Goal: Check status

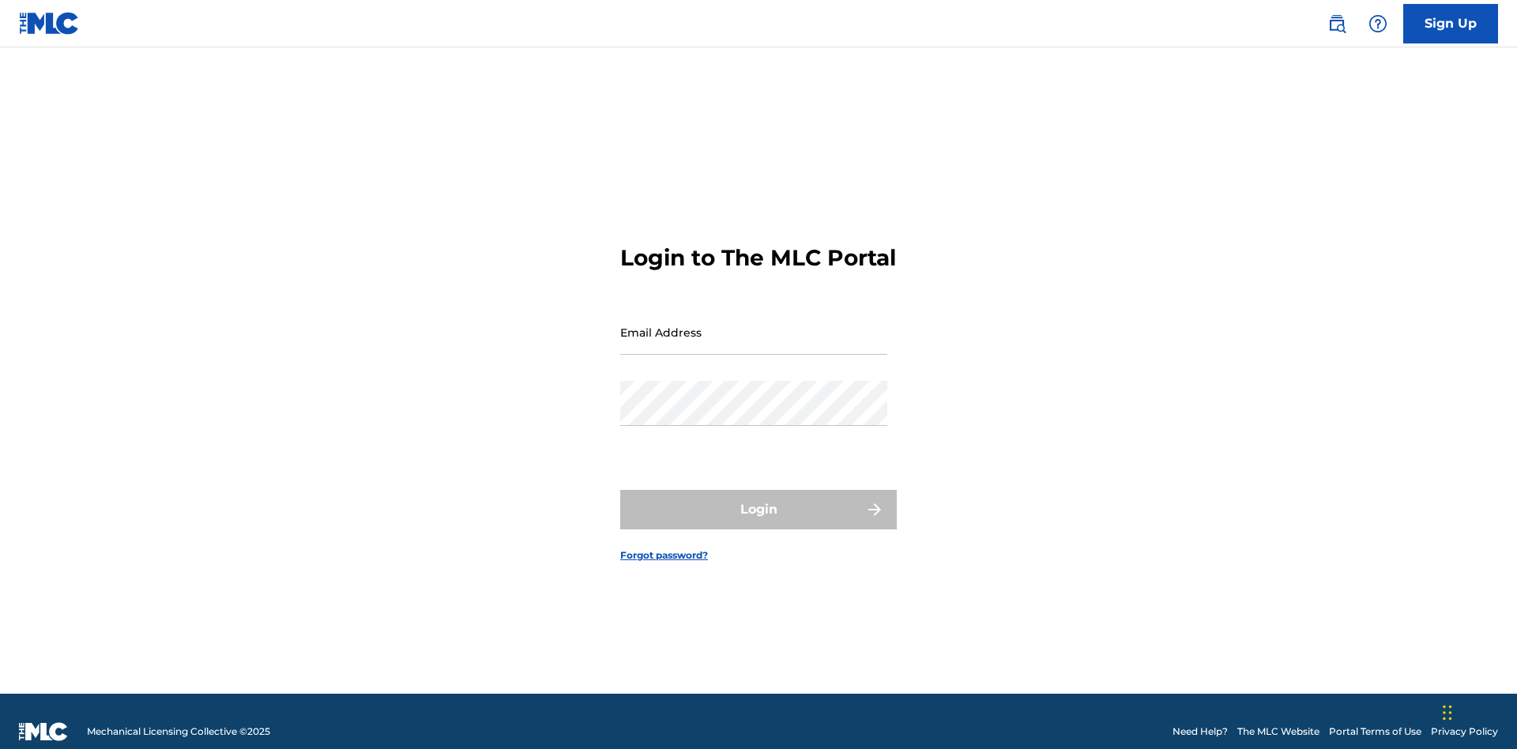
scroll to position [21, 0]
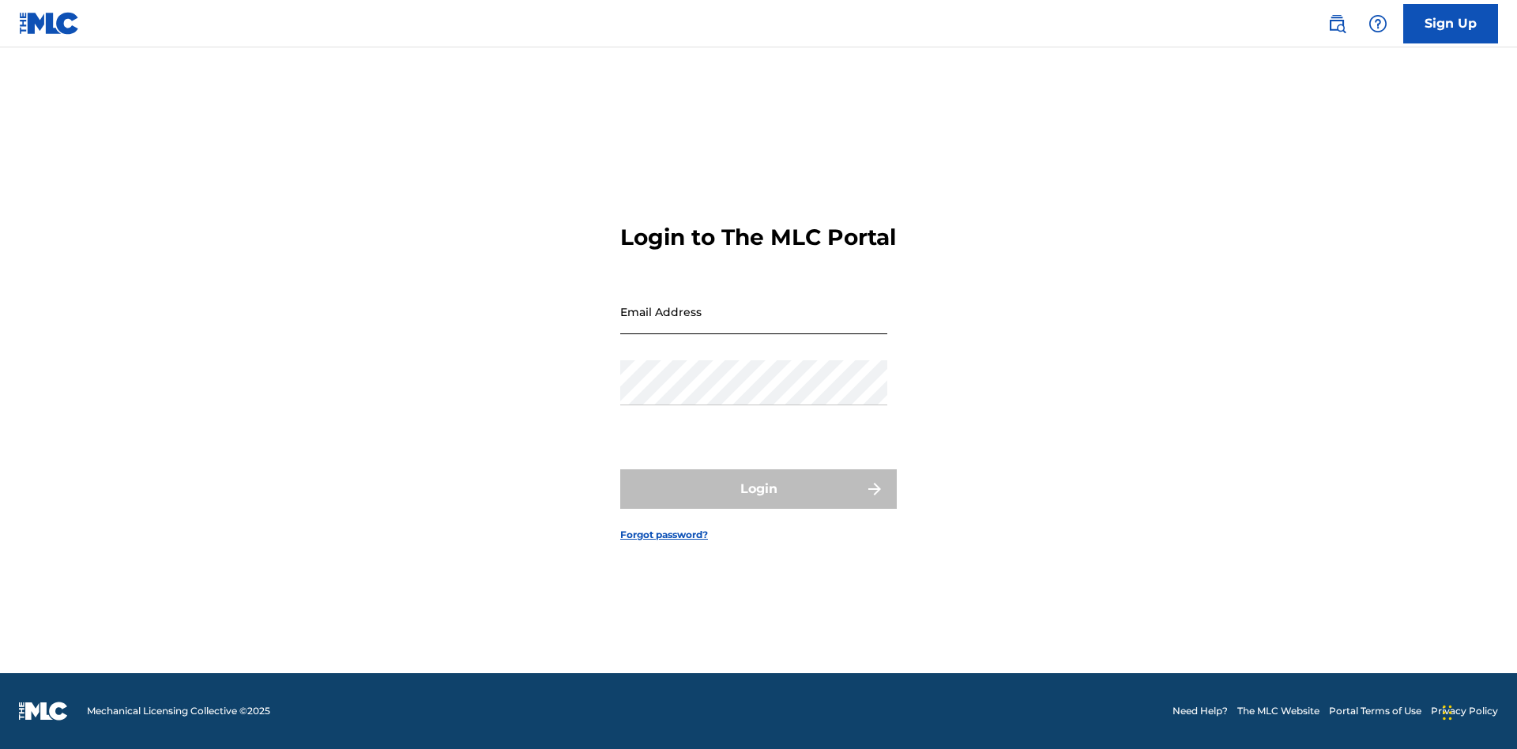
click at [754, 325] on input "Email Address" at bounding box center [753, 311] width 267 height 45
type input "[EMAIL_ADDRESS][DOMAIN_NAME]"
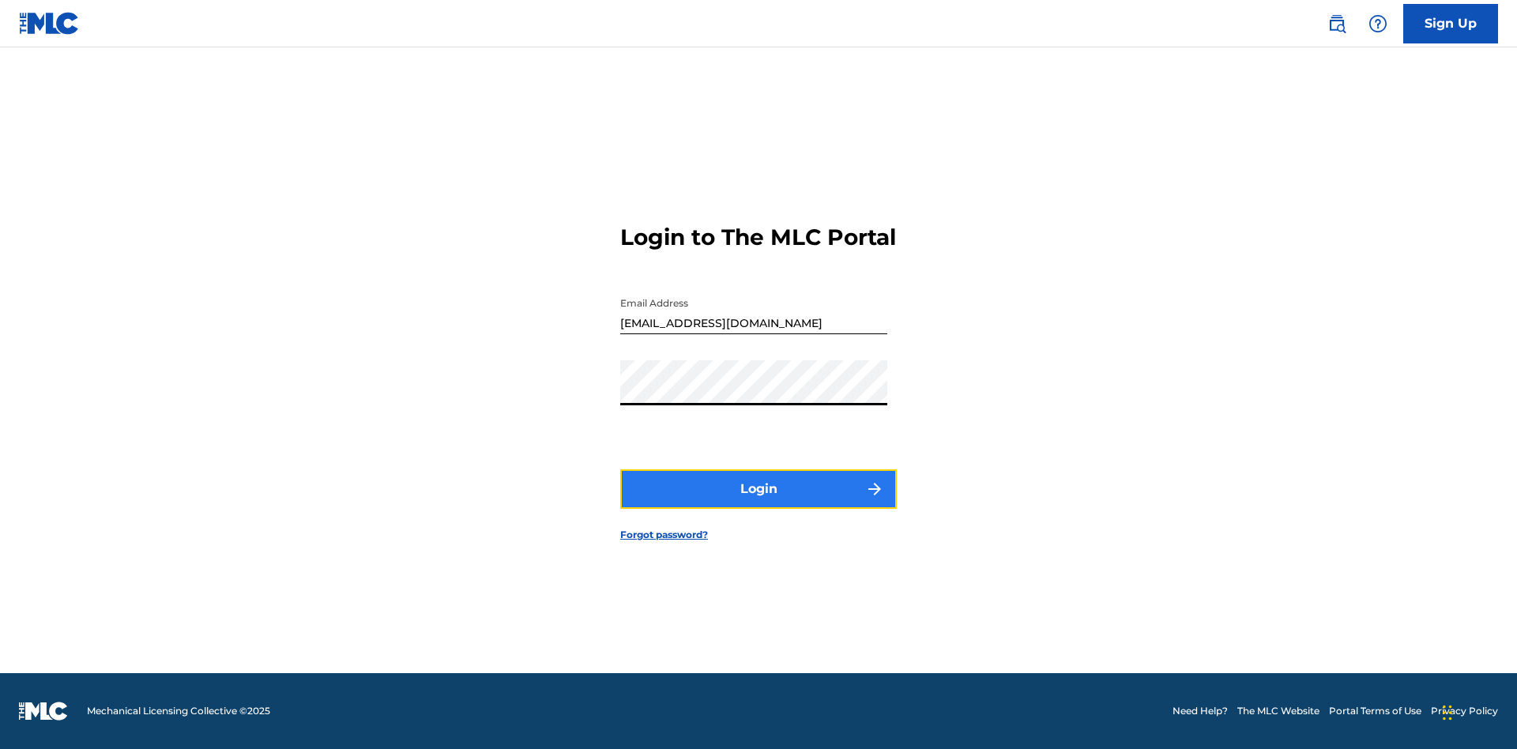
click at [758, 503] on button "Login" at bounding box center [758, 489] width 277 height 40
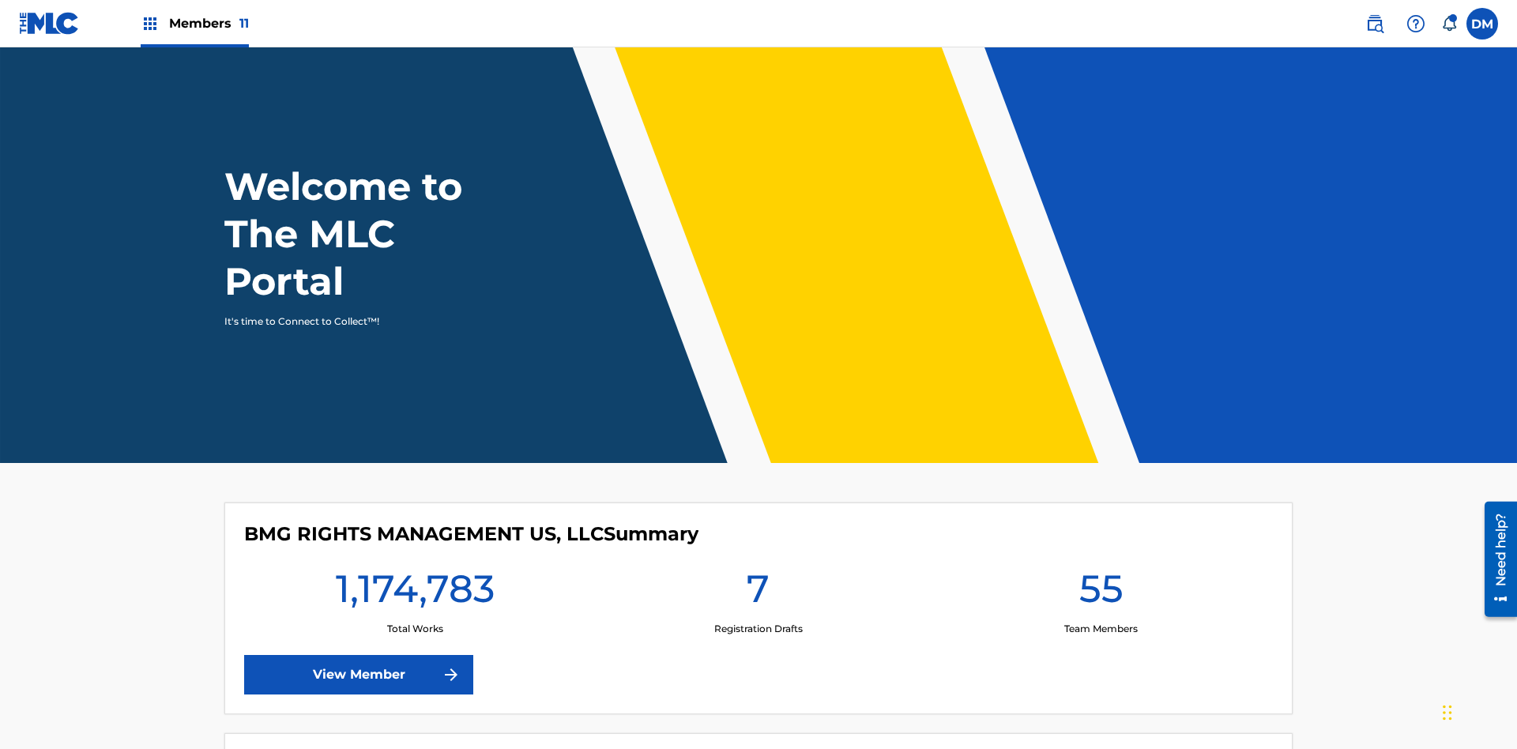
click at [194, 23] on span "Members 11" at bounding box center [209, 23] width 80 height 18
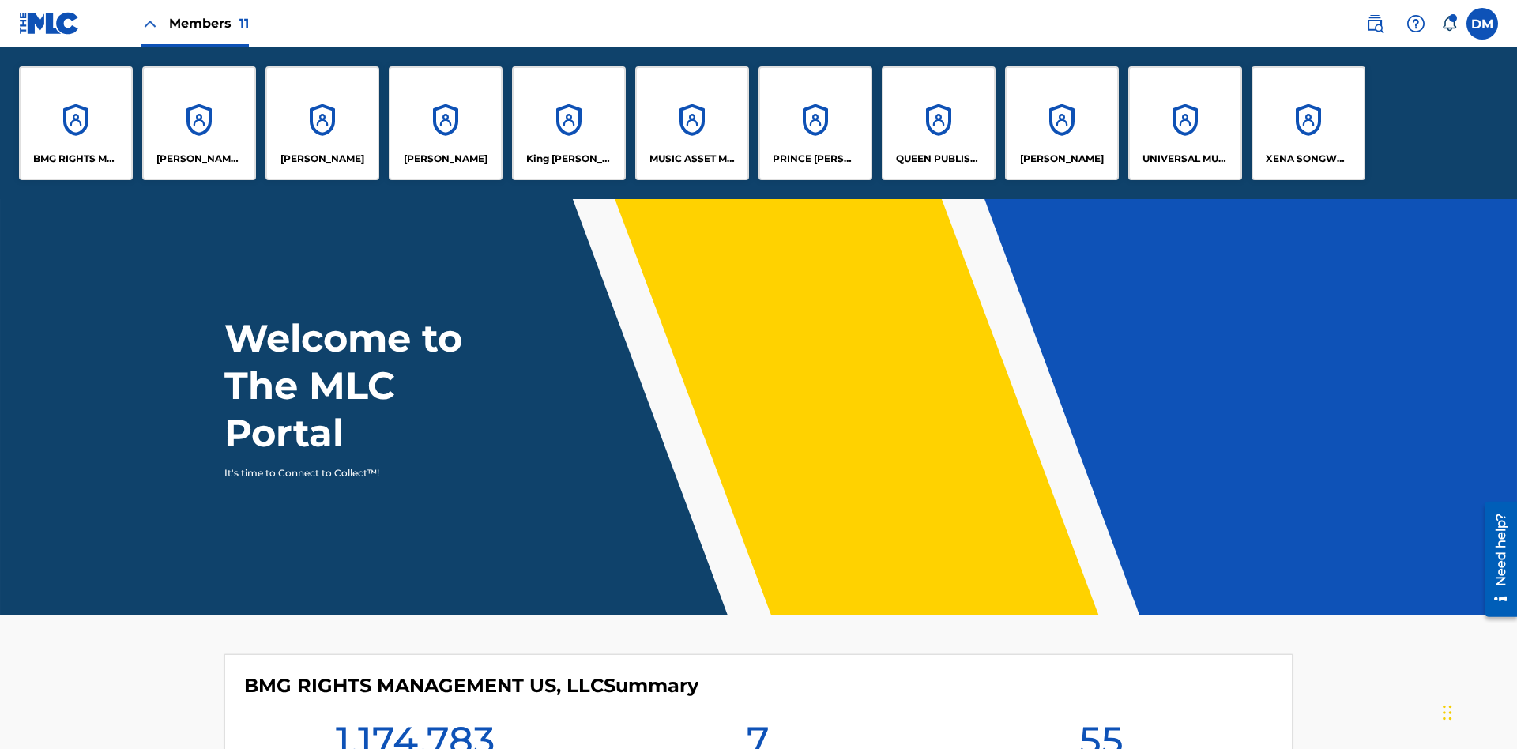
scroll to position [57, 0]
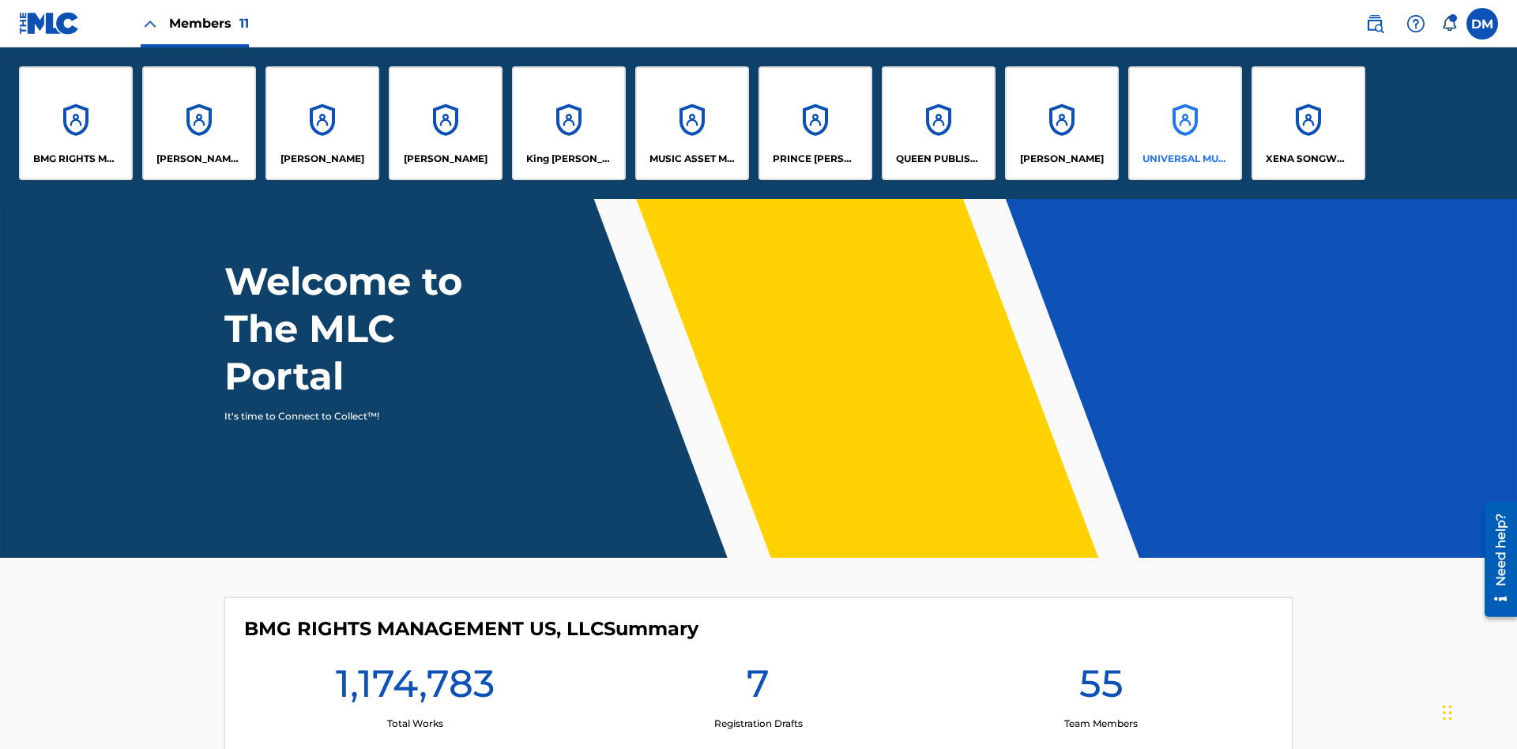
click at [1184, 159] on p "UNIVERSAL MUSIC PUB GROUP" at bounding box center [1185, 159] width 86 height 14
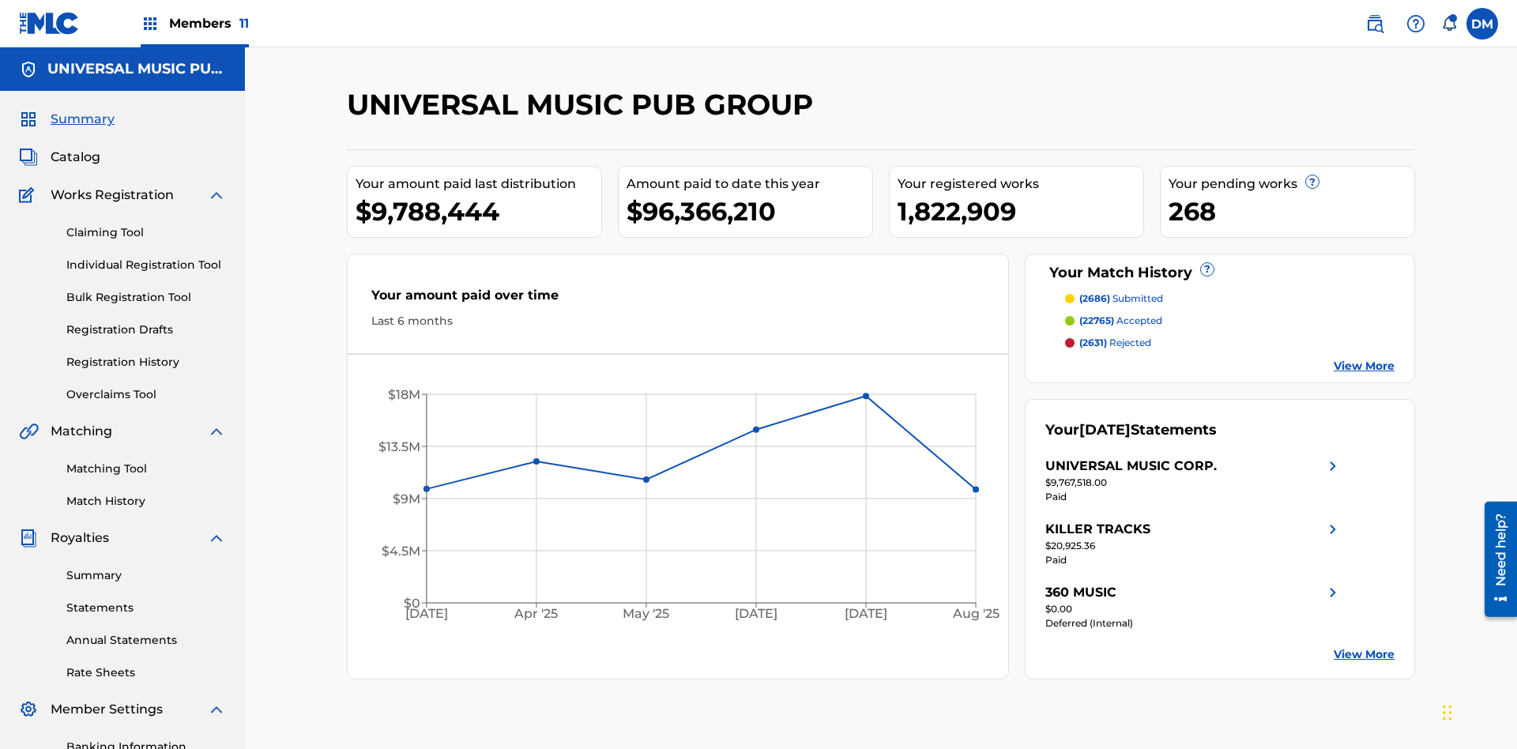
scroll to position [231, 0]
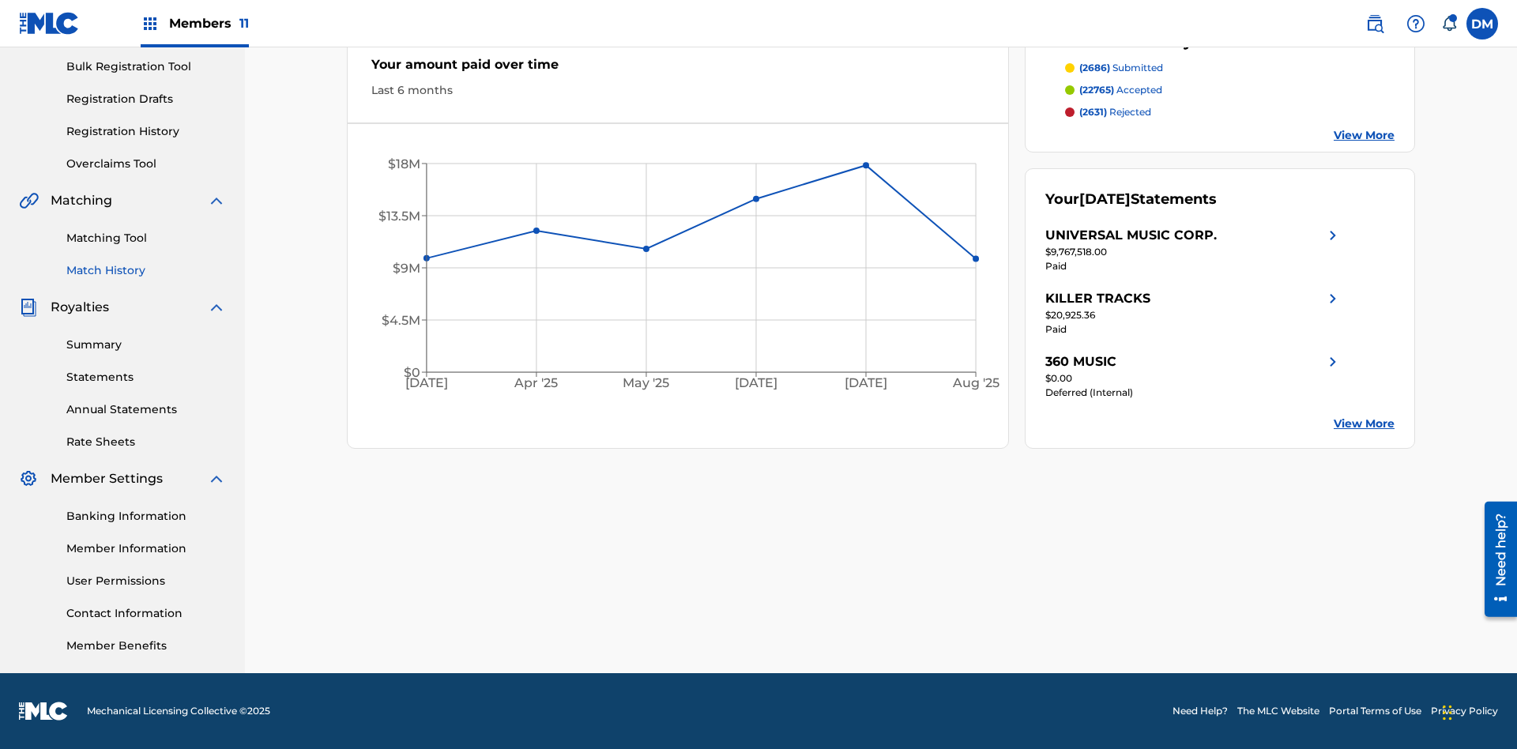
click at [146, 270] on link "Match History" at bounding box center [146, 270] width 160 height 17
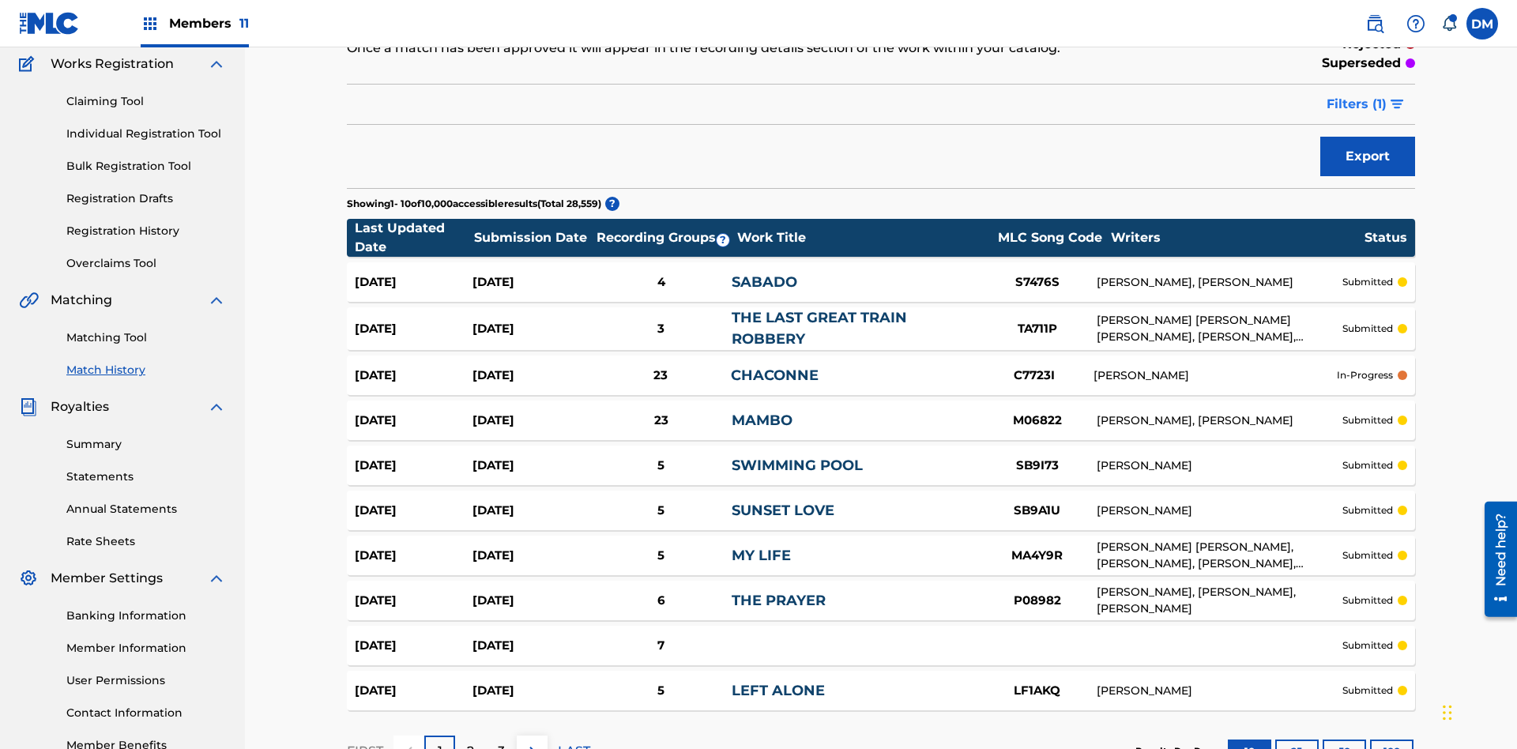
click at [1357, 104] on span "Filters ( 1 )" at bounding box center [1357, 104] width 60 height 19
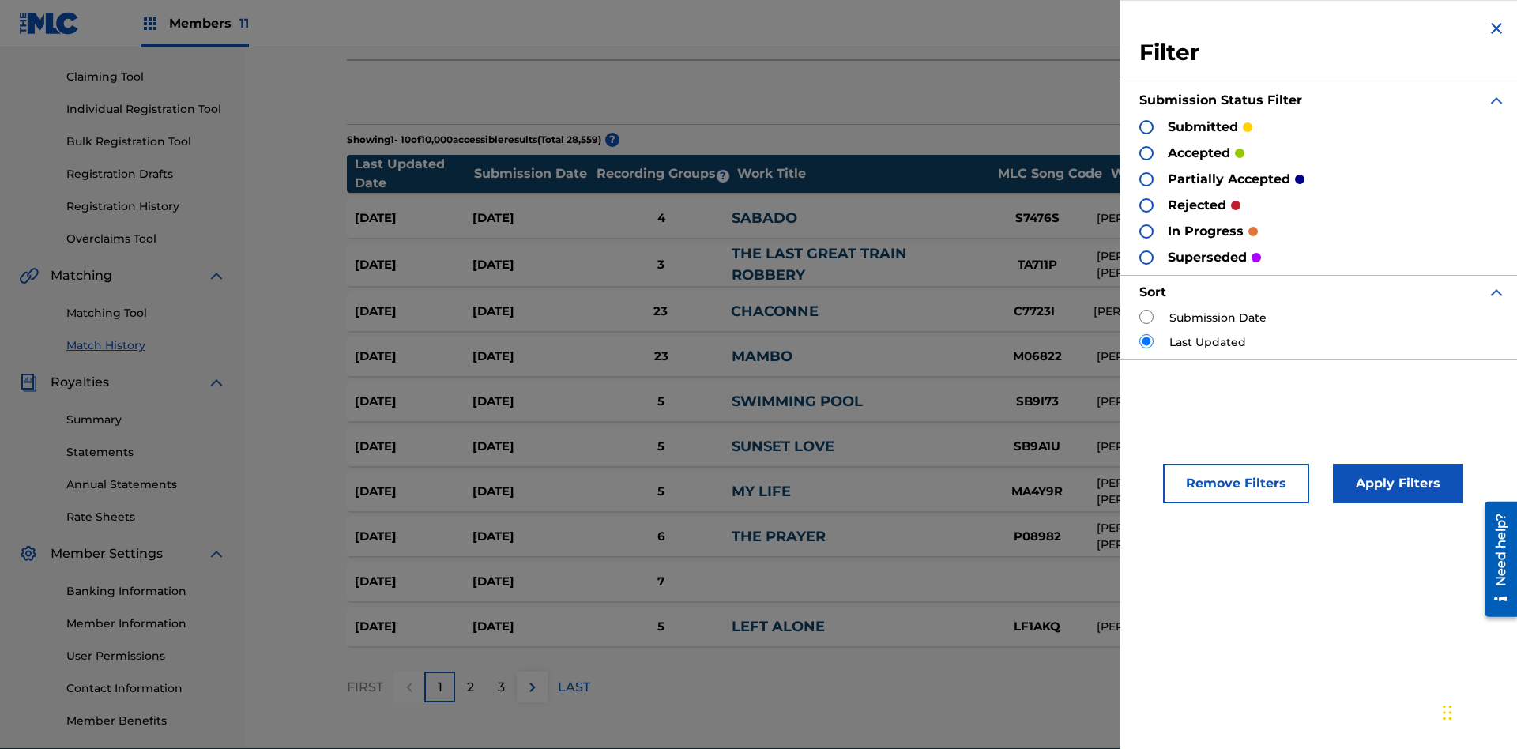
click at [1146, 126] on div at bounding box center [1146, 127] width 14 height 14
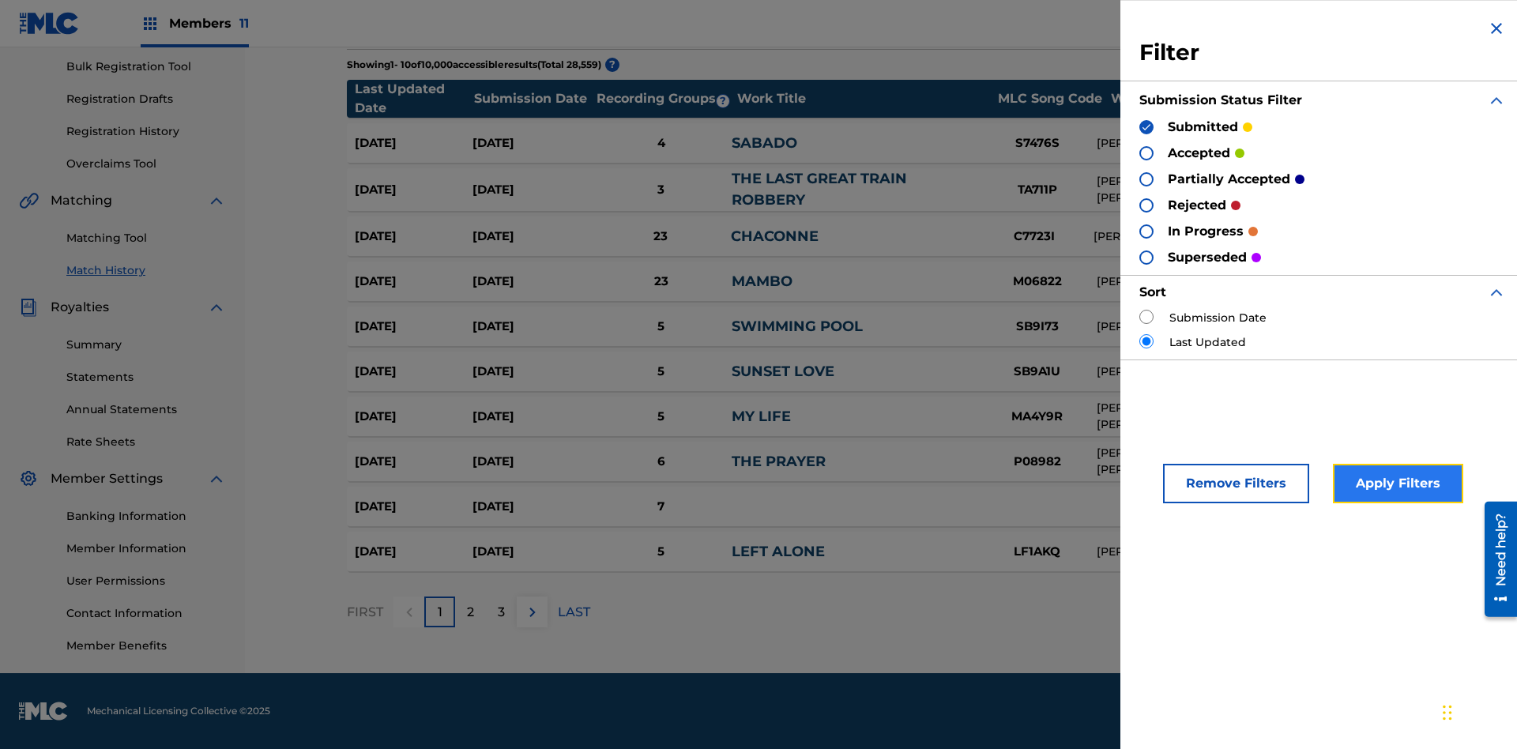
click at [1395, 484] on button "Apply Filters" at bounding box center [1398, 484] width 130 height 40
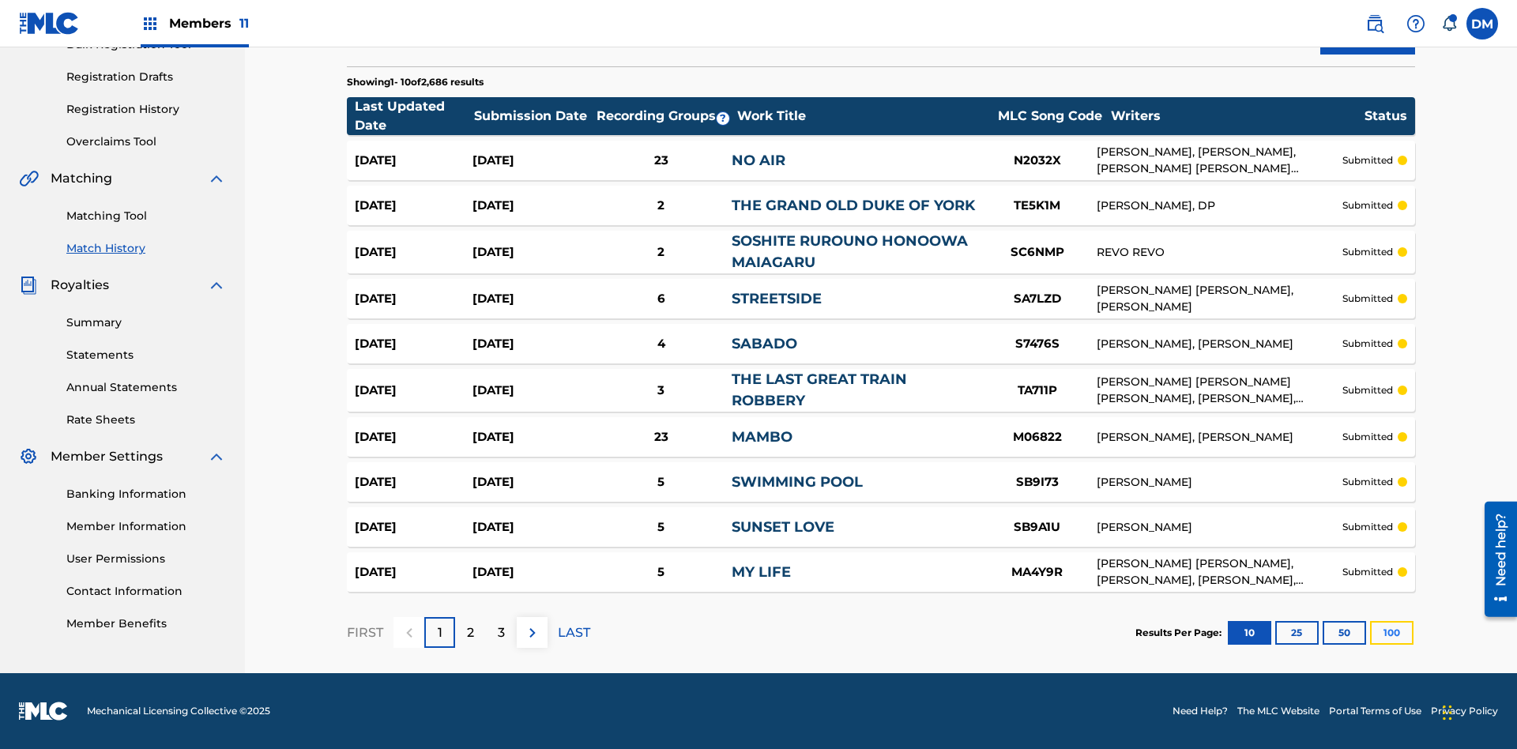
click at [1370, 632] on button "100" at bounding box center [1391, 633] width 43 height 24
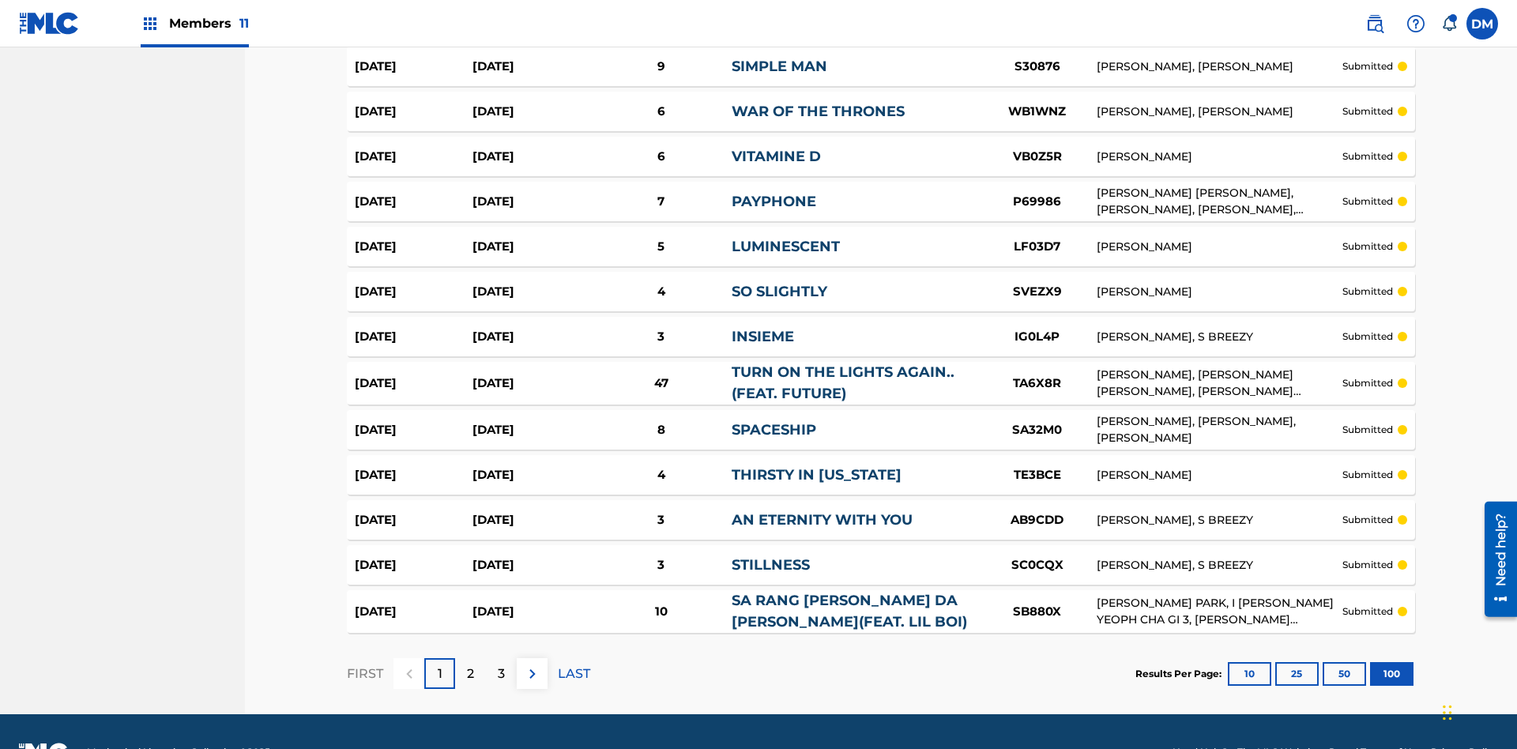
scroll to position [4316, 0]
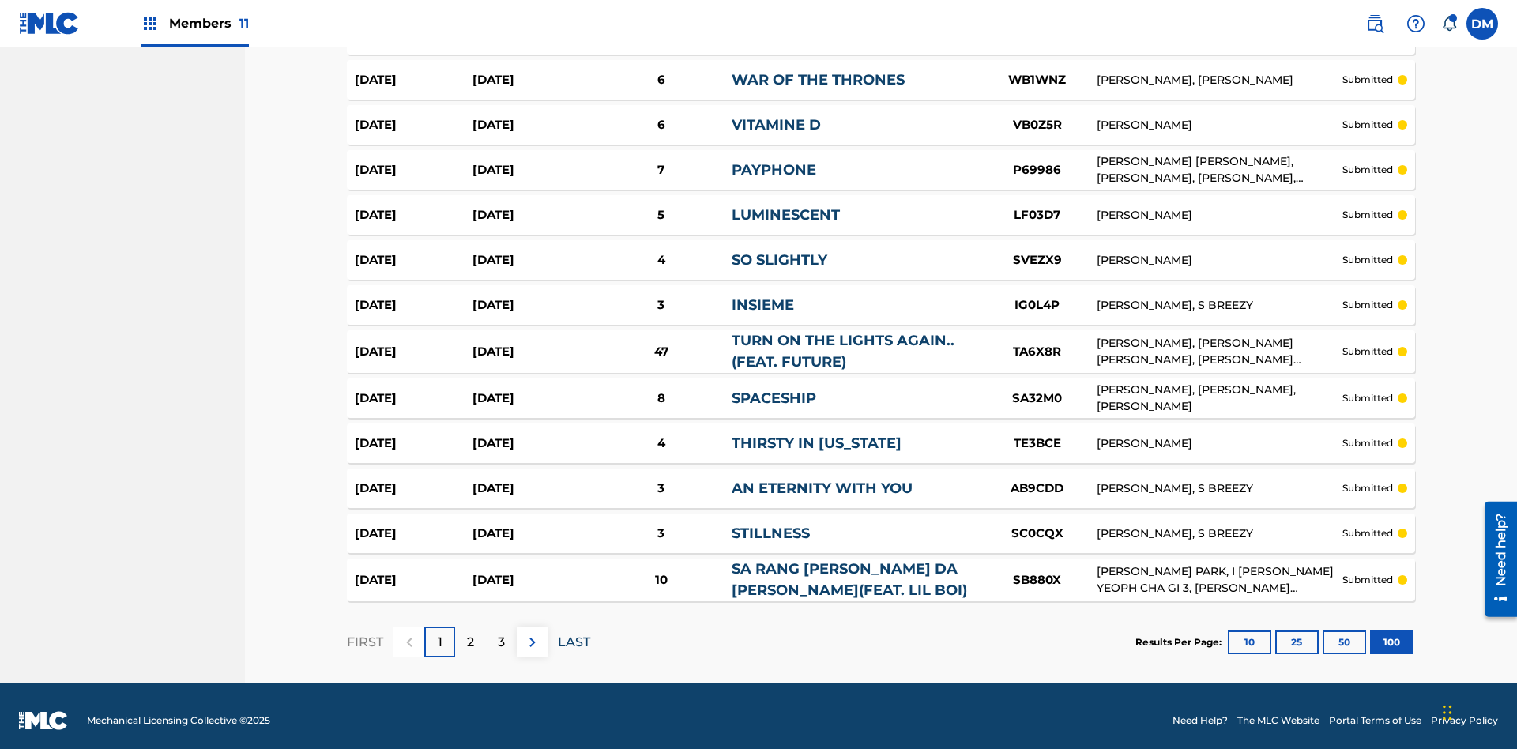
click at [574, 633] on p "LAST" at bounding box center [574, 642] width 32 height 19
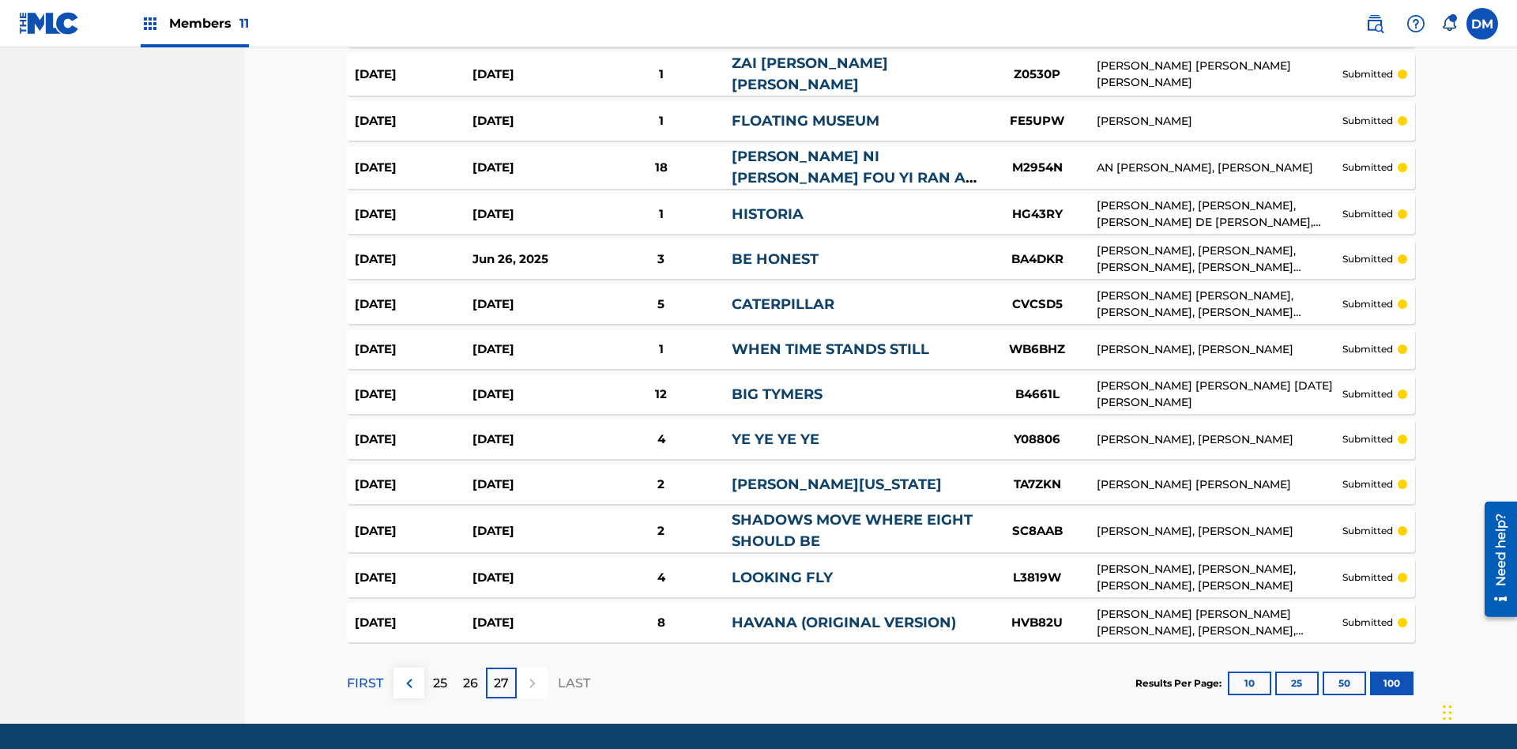
scroll to position [4319, 0]
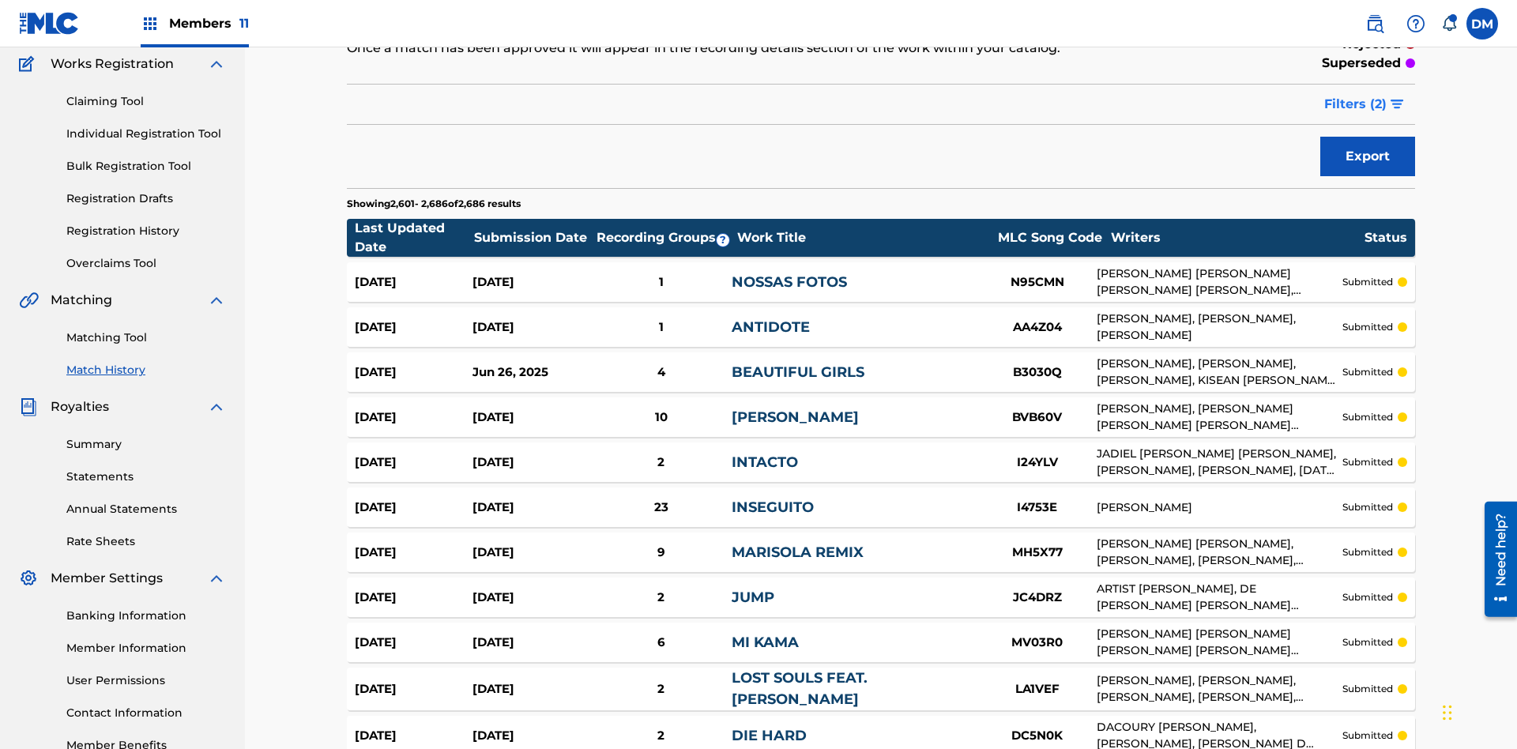
click at [1356, 104] on span "Filters ( 2 )" at bounding box center [1355, 104] width 62 height 19
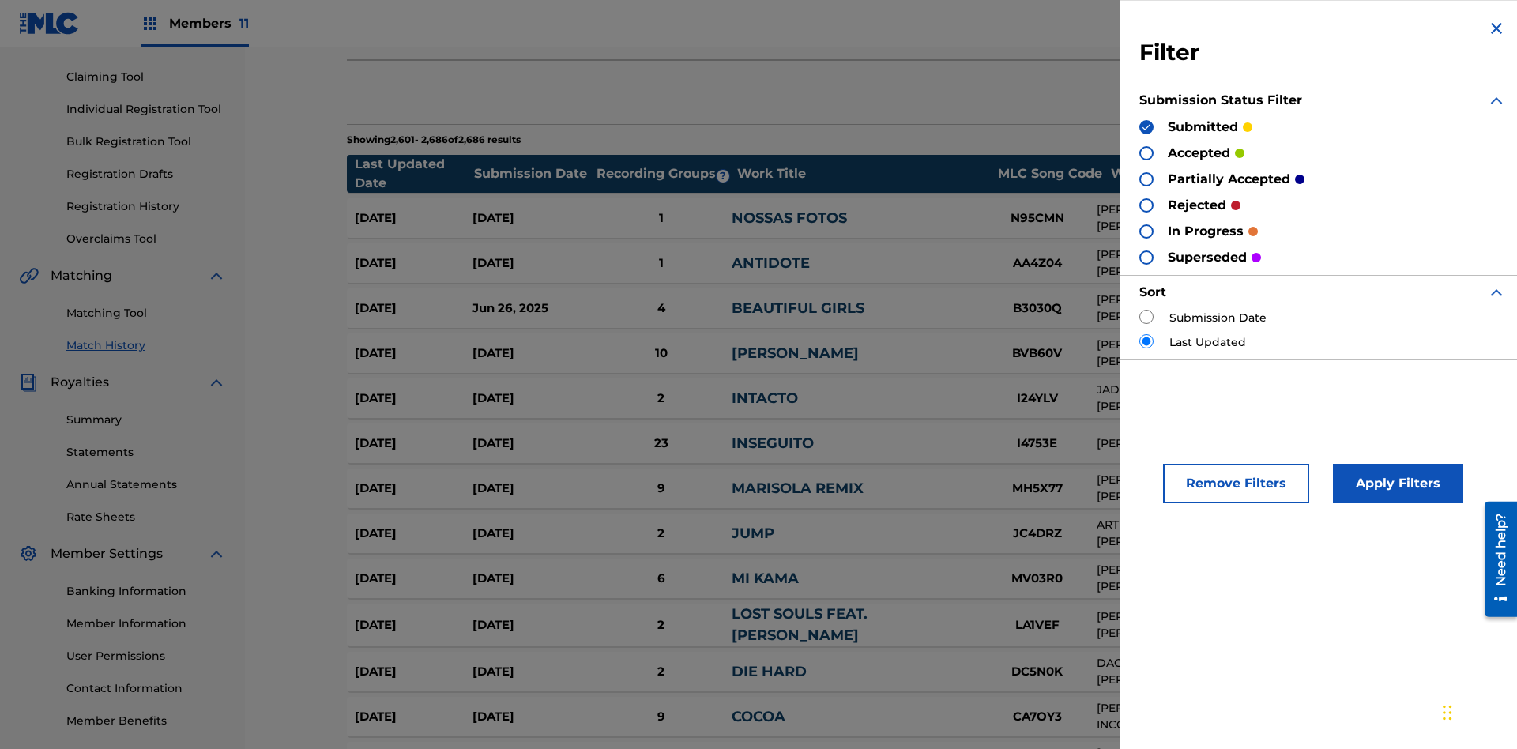
click at [1146, 126] on img at bounding box center [1146, 127] width 11 height 11
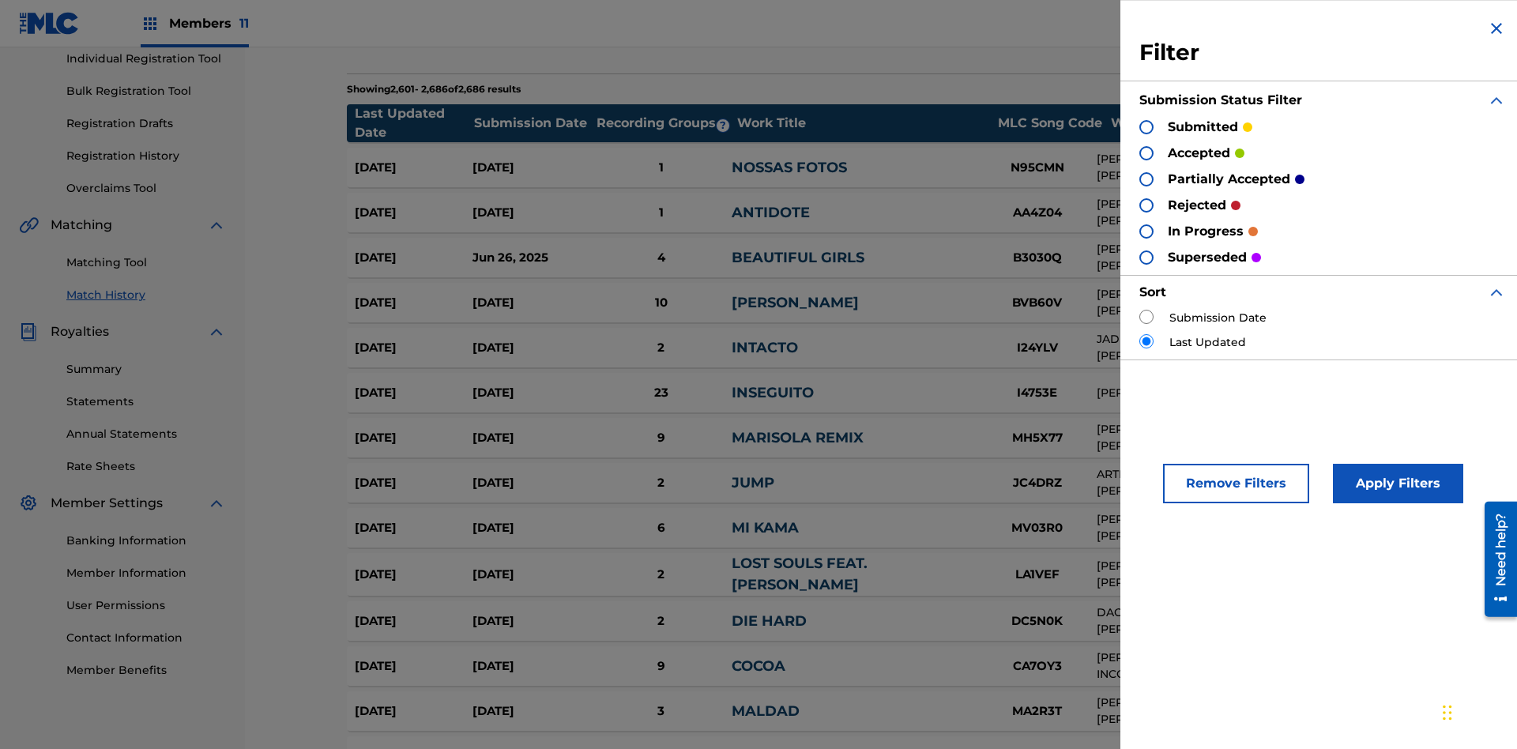
click at [1146, 152] on div at bounding box center [1146, 153] width 14 height 14
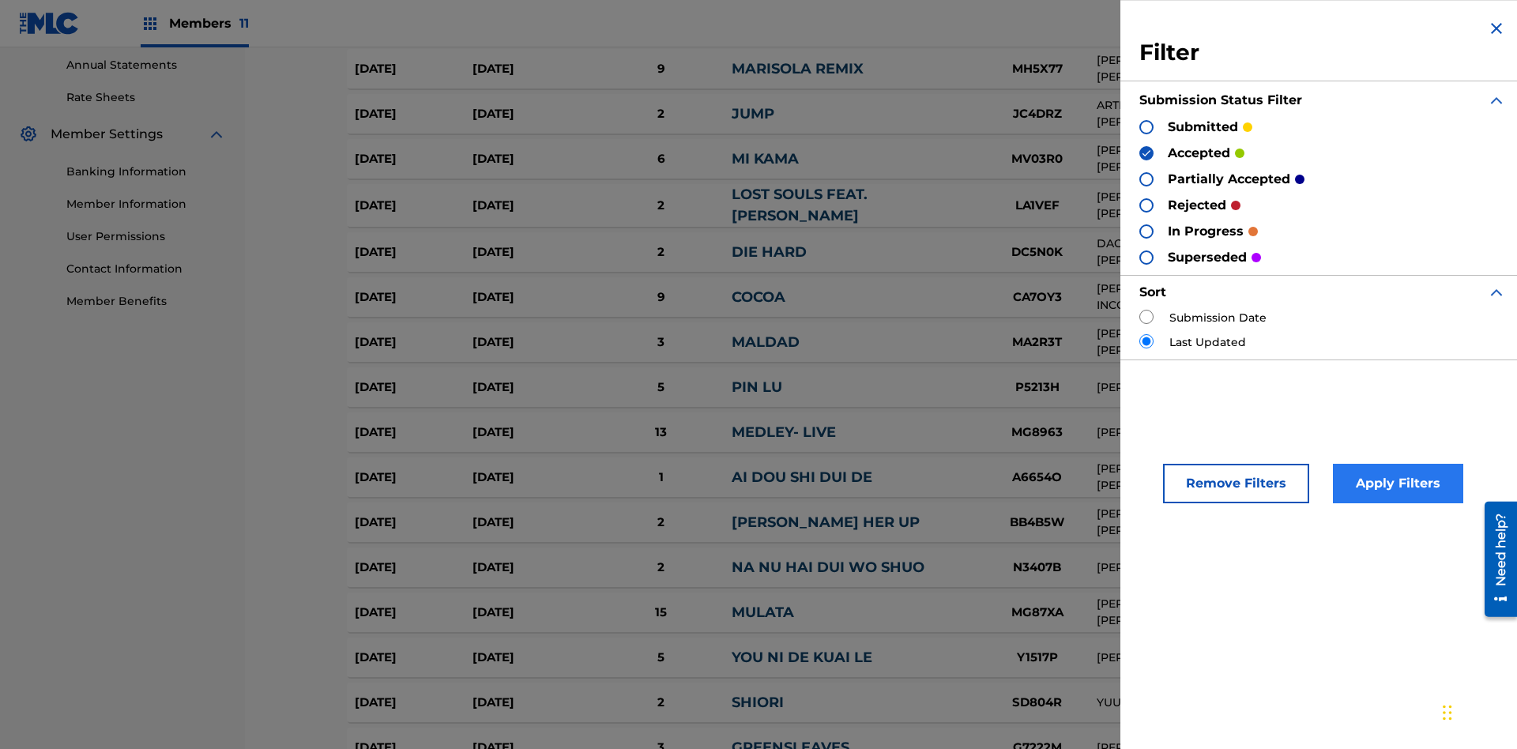
click at [1395, 484] on button "Apply Filters" at bounding box center [1398, 484] width 130 height 40
